Goal: Task Accomplishment & Management: Manage account settings

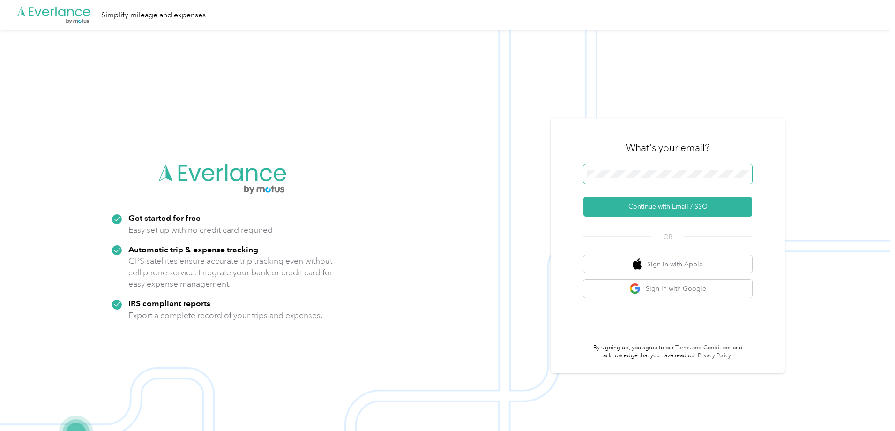
click at [654, 183] on span at bounding box center [668, 174] width 169 height 20
click at [665, 210] on button "Continue with Email / SSO" at bounding box center [668, 207] width 169 height 20
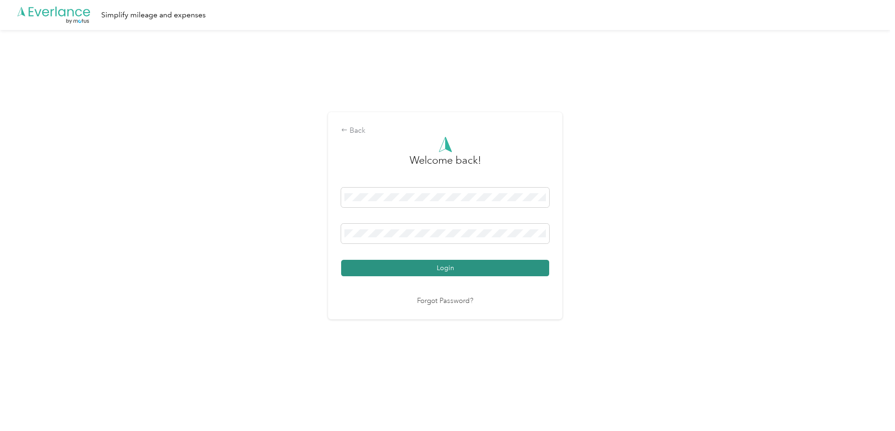
click at [420, 271] on button "Login" at bounding box center [445, 268] width 208 height 16
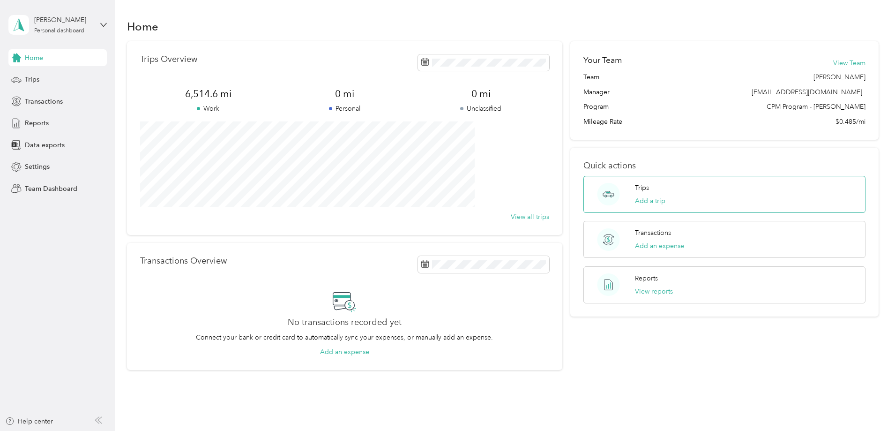
click at [639, 186] on div "Trips Add a trip" at bounding box center [650, 194] width 30 height 23
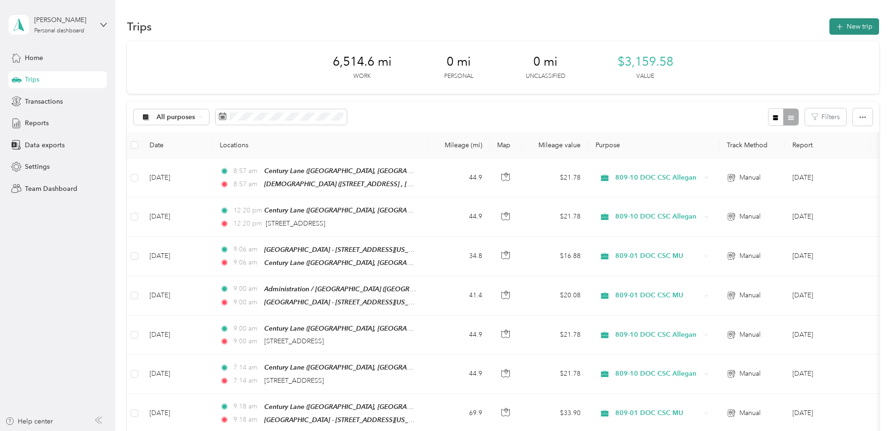
click at [830, 22] on button "New trip" at bounding box center [855, 26] width 50 height 16
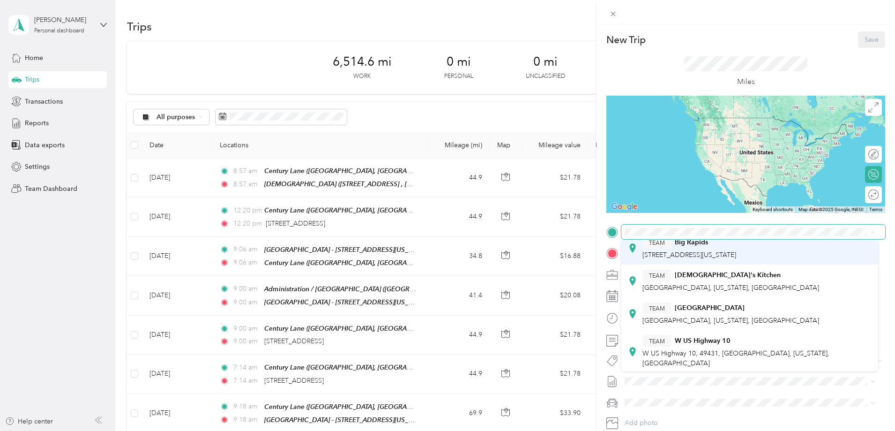
scroll to position [141, 0]
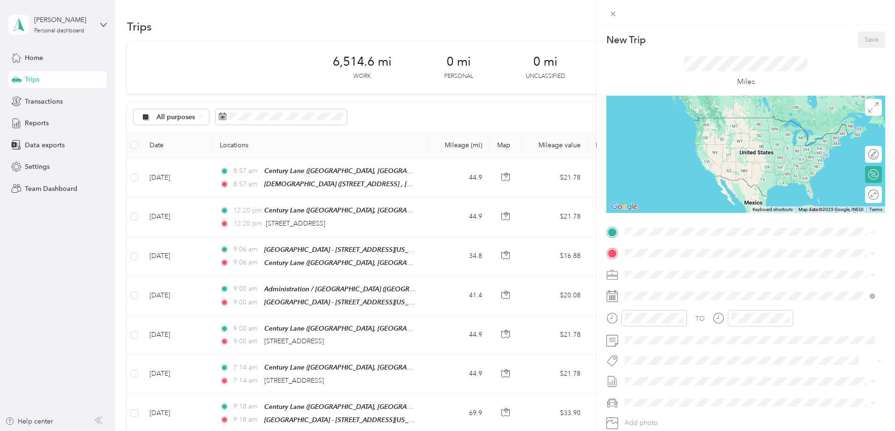
click at [699, 273] on span "[GEOGRAPHIC_DATA], [US_STATE], [GEOGRAPHIC_DATA]" at bounding box center [731, 274] width 177 height 8
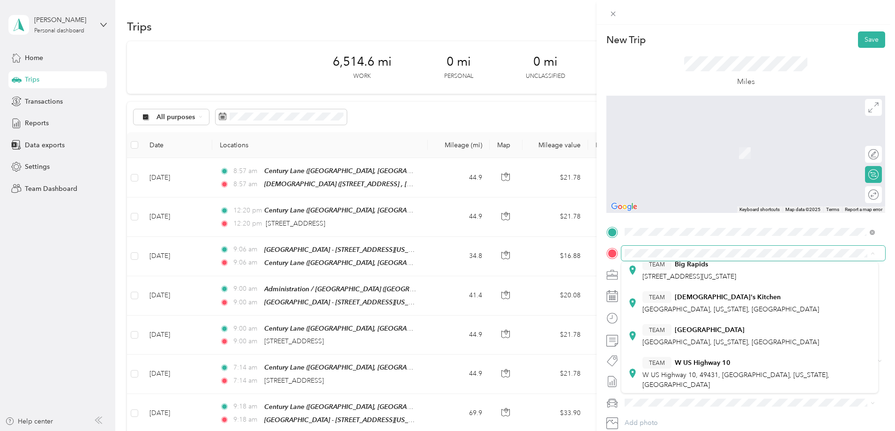
scroll to position [94, 0]
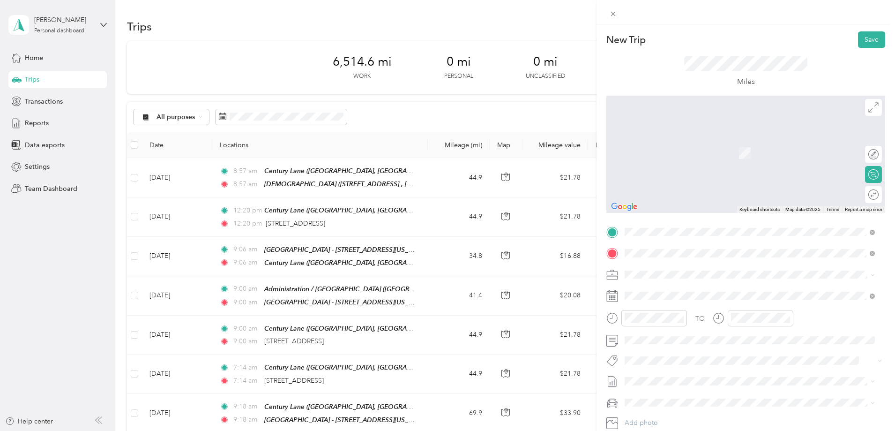
click at [685, 293] on div "[DEMOGRAPHIC_DATA] [STREET_ADDRESS], [GEOGRAPHIC_DATA], [GEOGRAPHIC_DATA], [GEO…" at bounding box center [681, 296] width 76 height 20
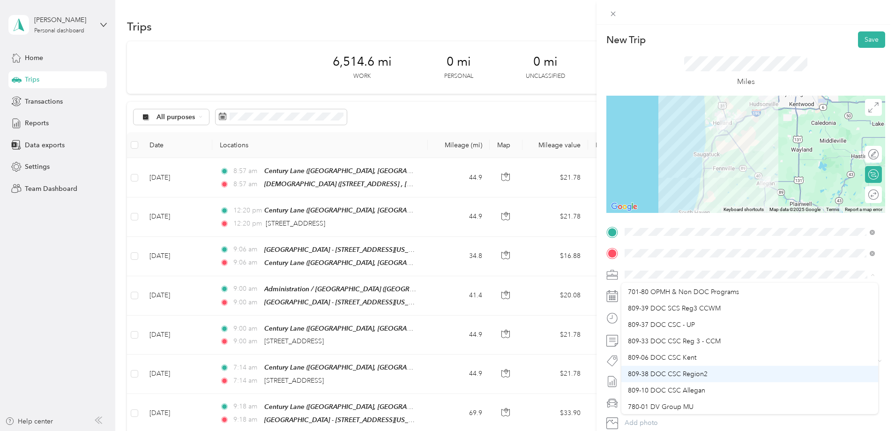
scroll to position [47, 0]
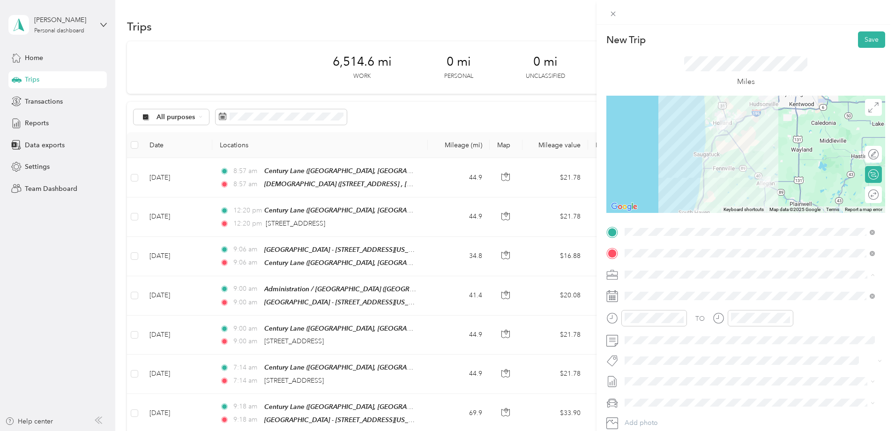
click at [701, 374] on span "809-10 DOC CSC Allegan" at bounding box center [666, 375] width 77 height 8
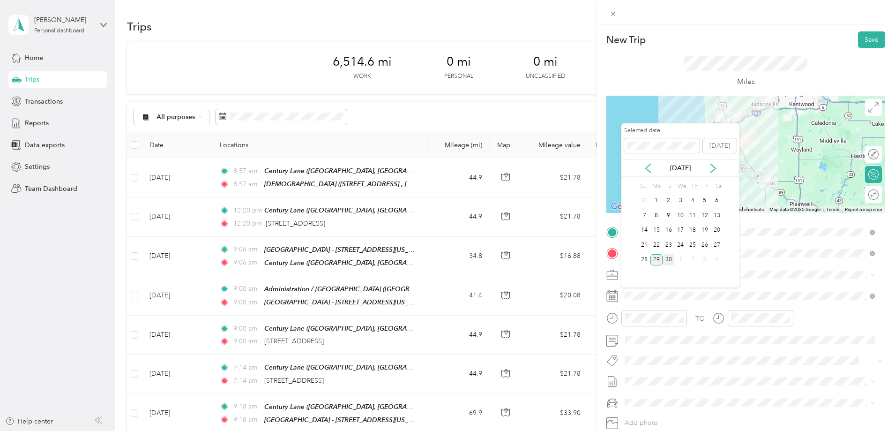
click at [665, 257] on div "30" at bounding box center [669, 260] width 12 height 12
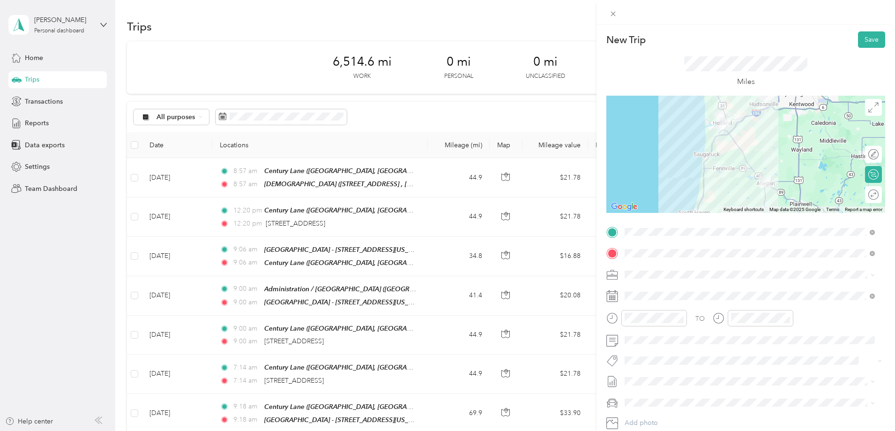
click at [869, 198] on icon at bounding box center [874, 194] width 10 height 10
click at [862, 195] on div at bounding box center [869, 195] width 20 height 10
click at [862, 39] on button "Save" at bounding box center [871, 39] width 27 height 16
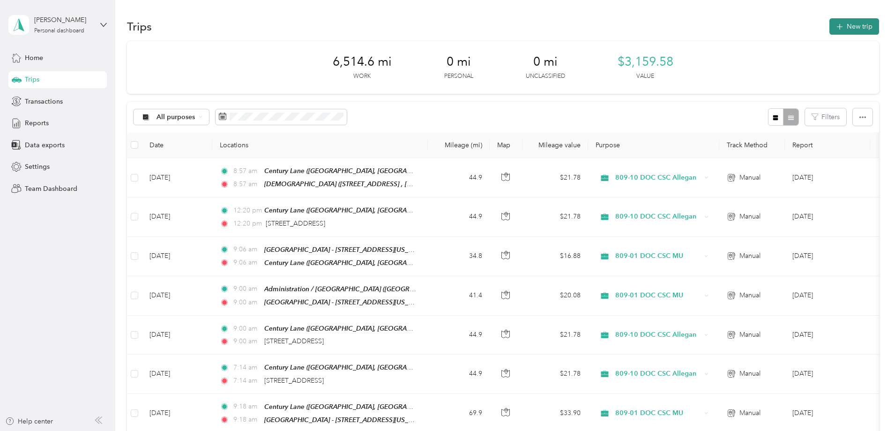
click at [830, 26] on button "New trip" at bounding box center [855, 26] width 50 height 16
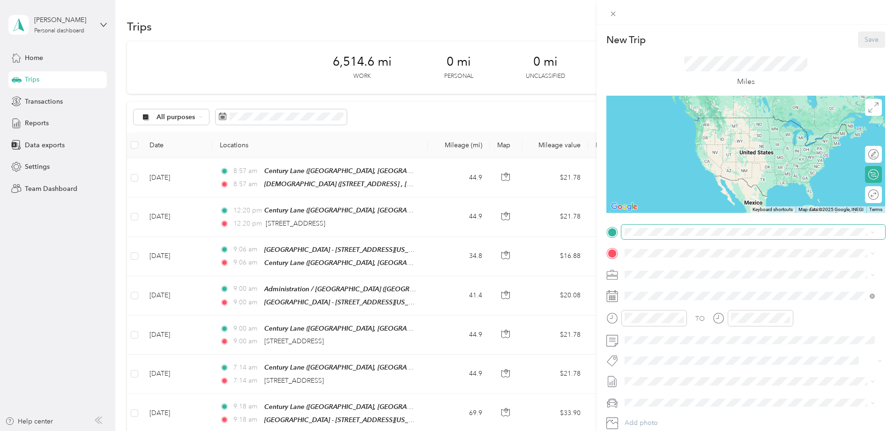
click at [654, 236] on span at bounding box center [754, 232] width 264 height 15
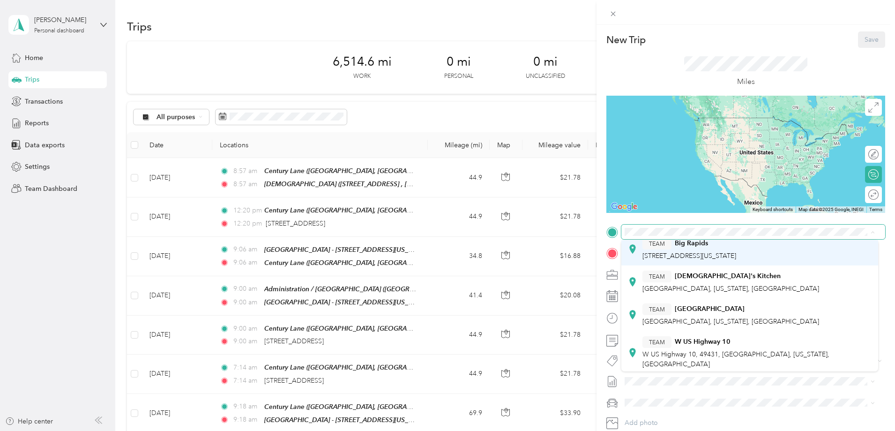
scroll to position [94, 0]
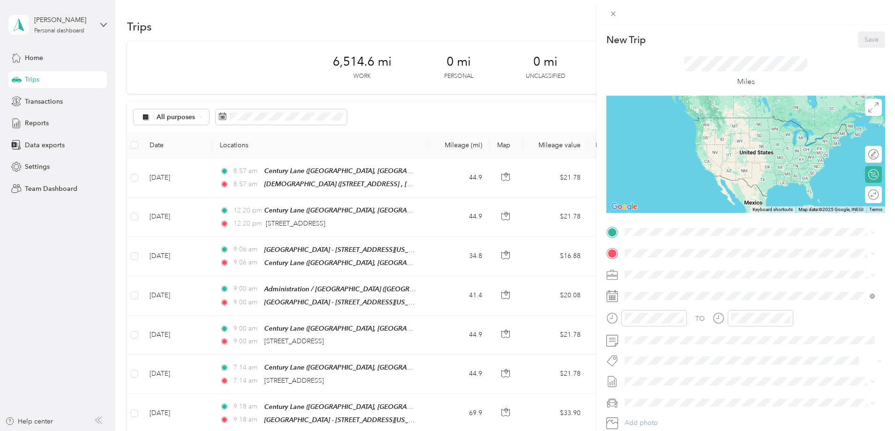
click at [688, 303] on div "TEAM Century Lane" at bounding box center [731, 308] width 177 height 12
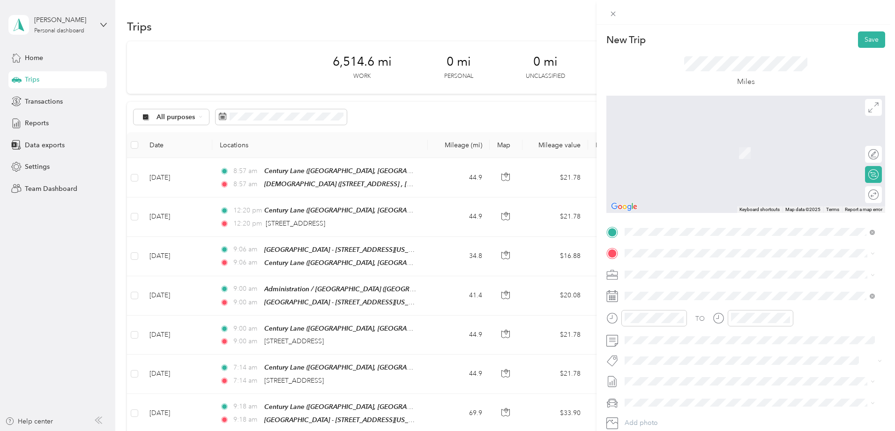
click at [670, 244] on div "TO Add photo" at bounding box center [746, 338] width 279 height 226
click at [670, 285] on span "[STREET_ADDRESS][PERSON_NAME][US_STATE]" at bounding box center [716, 285] width 146 height 8
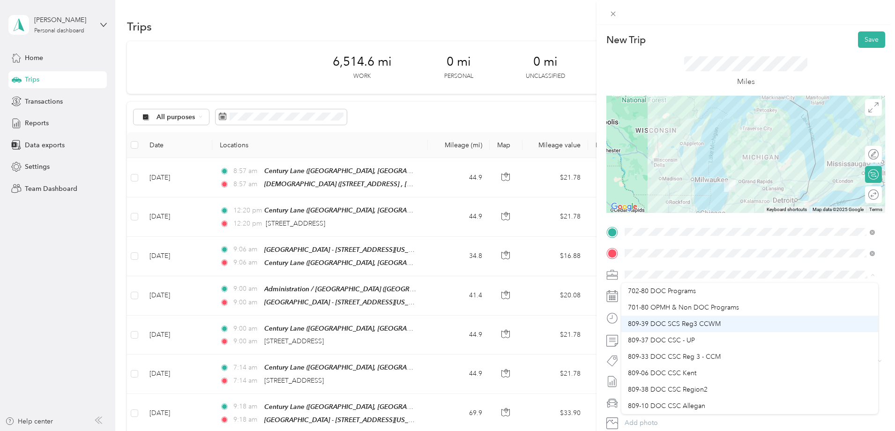
scroll to position [0, 0]
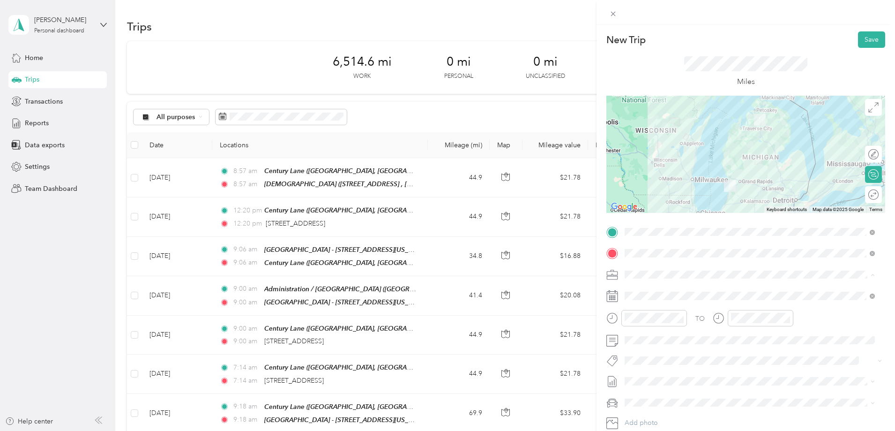
click at [708, 335] on div "809-39 DOC SCS Reg3 CCWM" at bounding box center [750, 340] width 244 height 10
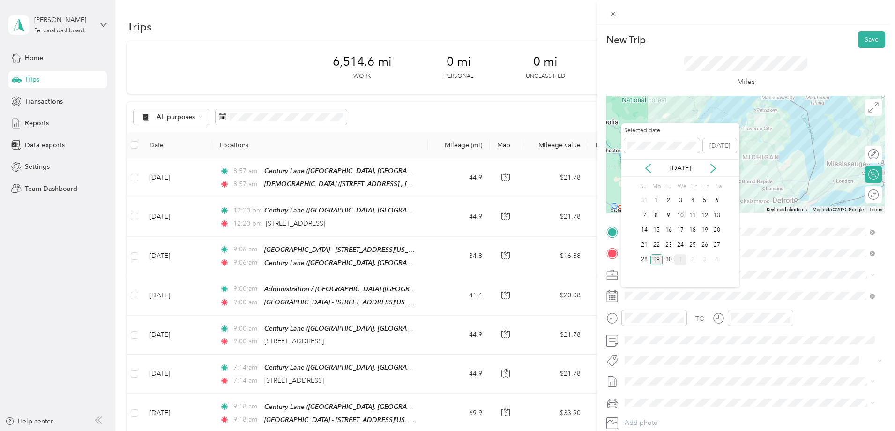
click at [683, 259] on div "1" at bounding box center [681, 260] width 12 height 12
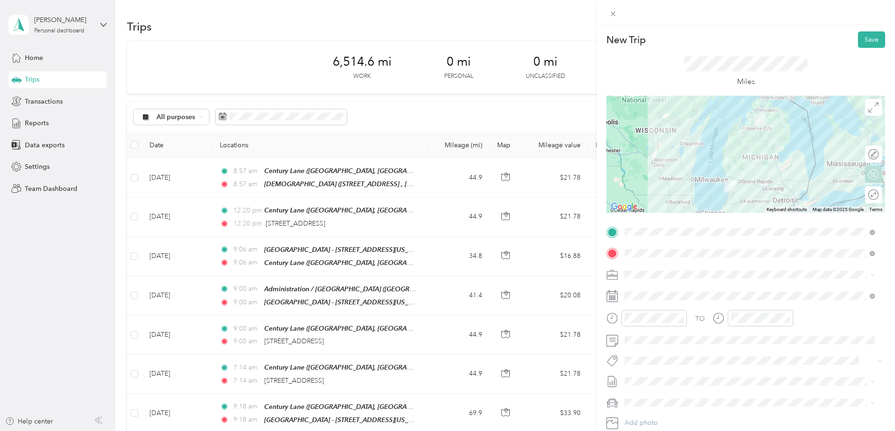
click at [868, 190] on div "Round trip" at bounding box center [873, 194] width 17 height 17
click at [863, 195] on div at bounding box center [869, 195] width 20 height 10
click at [862, 44] on button "Save" at bounding box center [871, 39] width 27 height 16
